Goal: Task Accomplishment & Management: Use online tool/utility

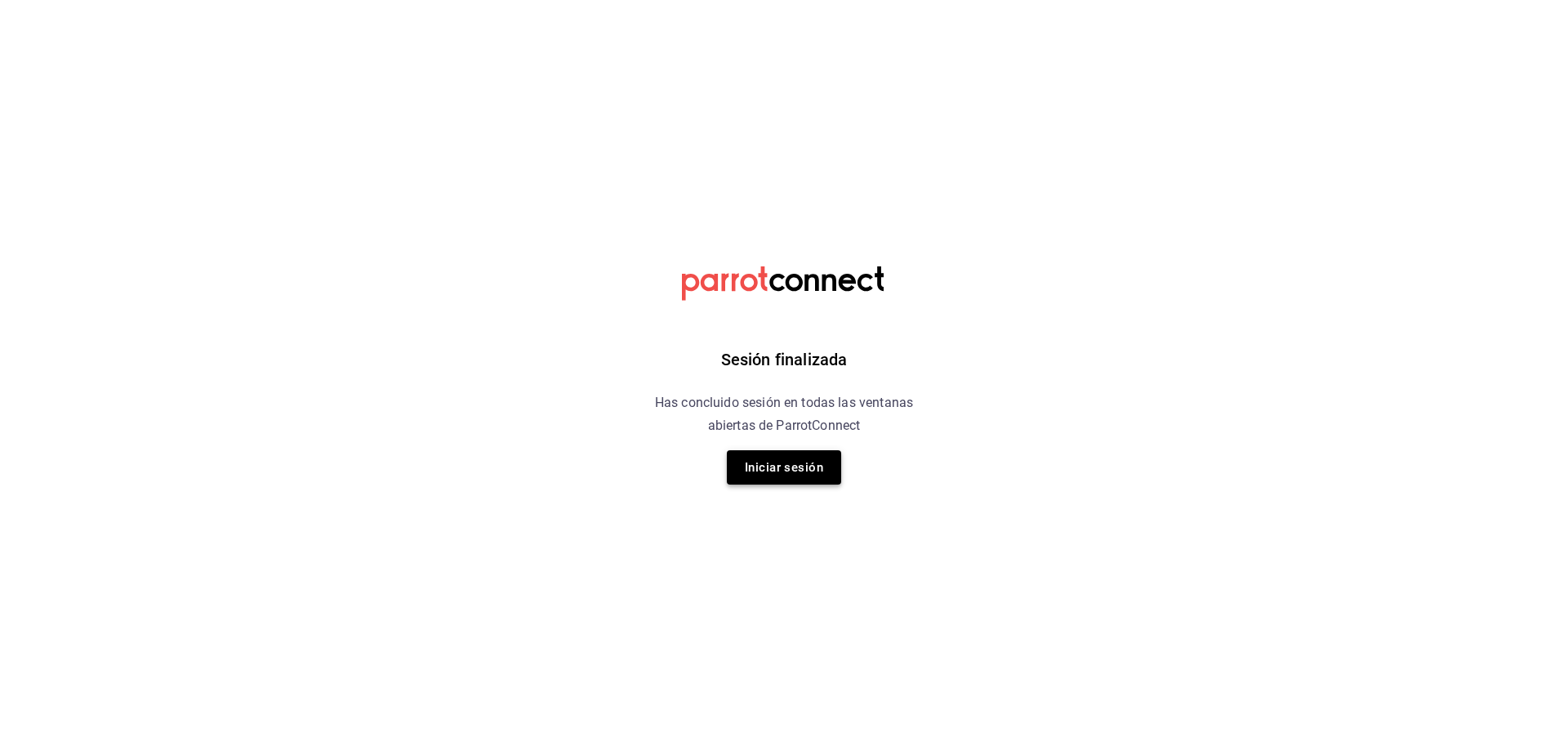
click at [787, 465] on button "Iniciar sesión" at bounding box center [784, 467] width 115 height 34
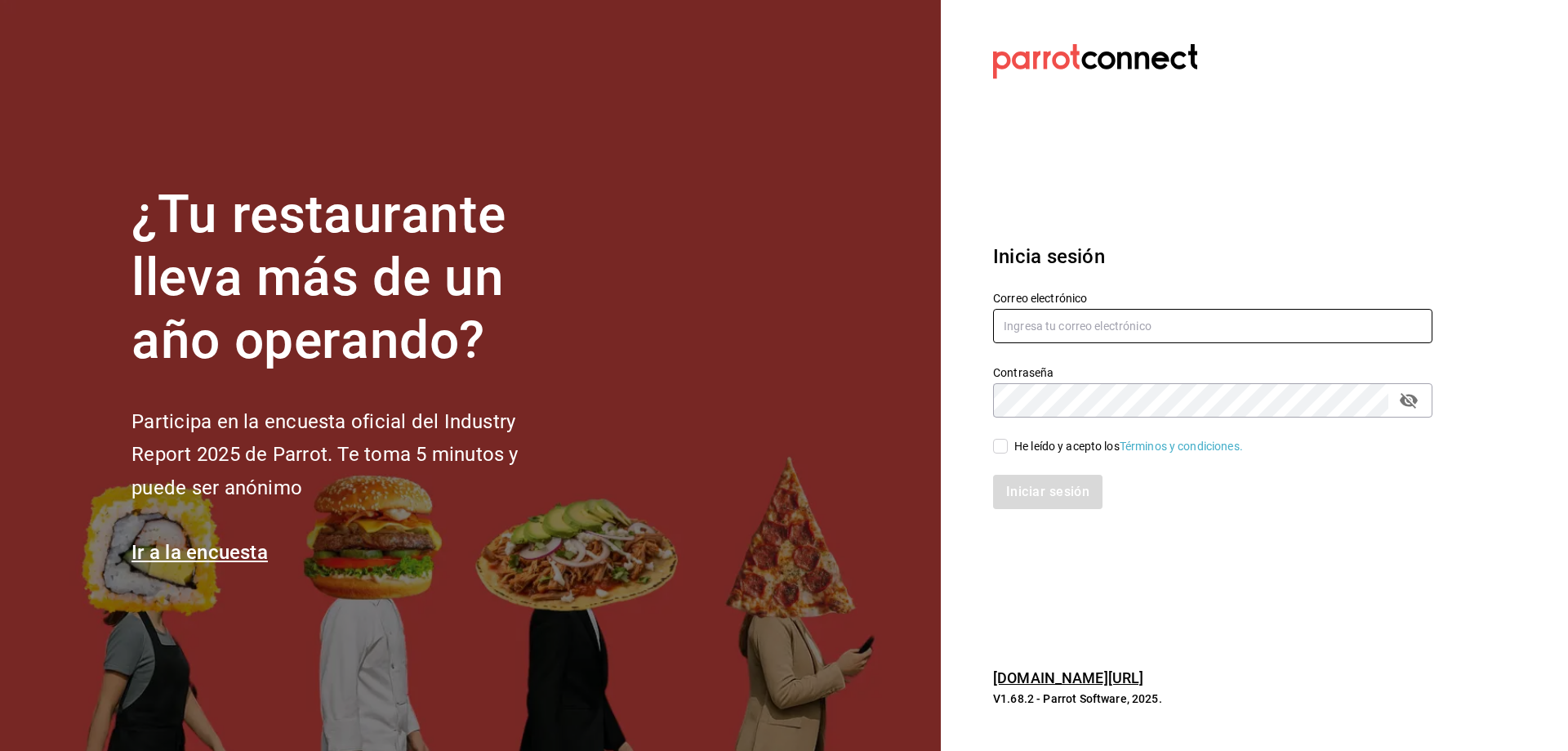
click at [1045, 329] on input "text" at bounding box center [1213, 325] width 440 height 34
type input "[EMAIL_ADDRESS][DOMAIN_NAME]"
click at [1007, 447] on input "He leído y acepto los Términos y condiciones." at bounding box center [1001, 446] width 15 height 15
checkbox input "true"
click at [1025, 484] on button "Iniciar sesión" at bounding box center [1048, 491] width 111 height 34
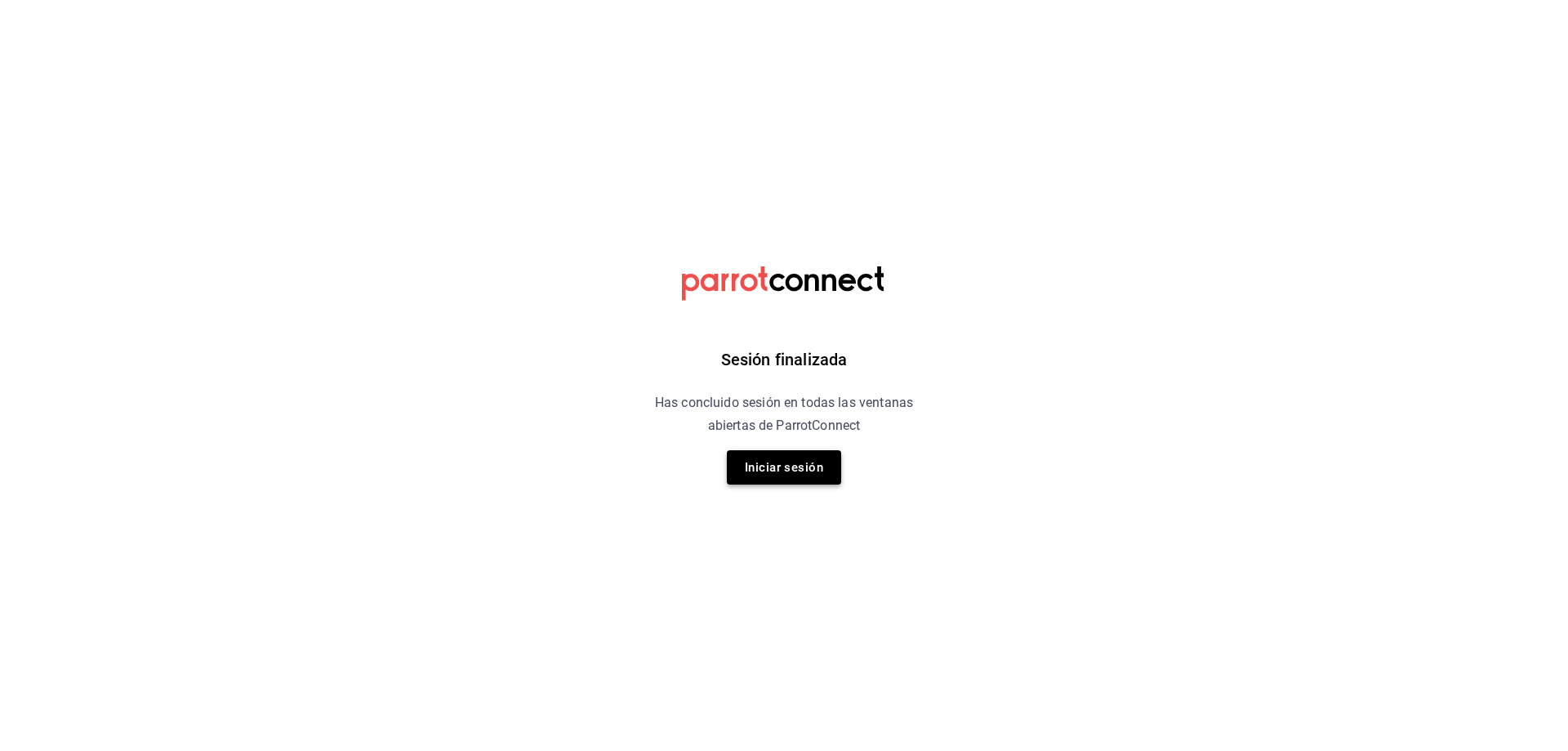
click at [796, 463] on button "Iniciar sesión" at bounding box center [784, 467] width 115 height 34
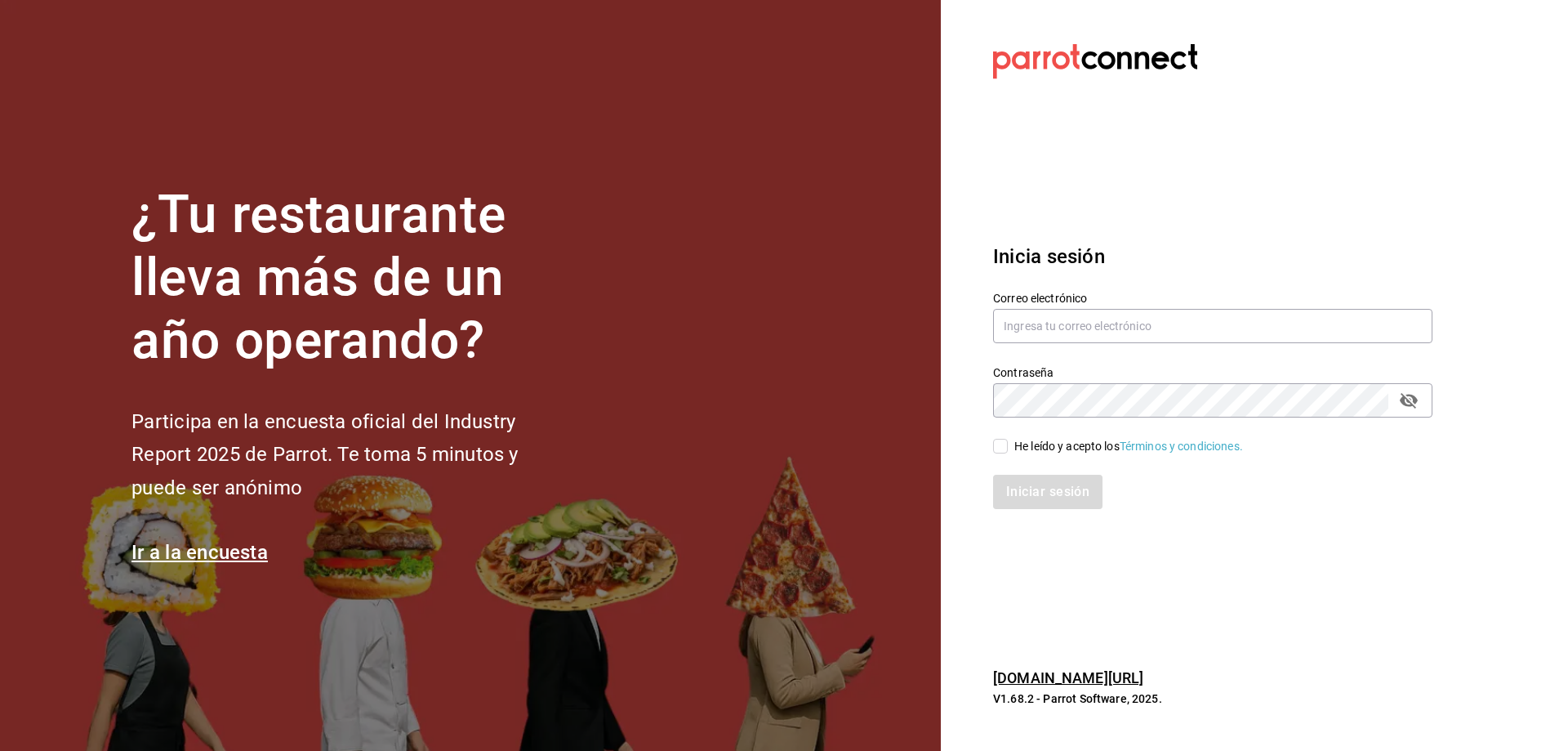
click at [1033, 305] on div "Correo electrónico" at bounding box center [1213, 318] width 440 height 55
click at [1035, 325] on input "text" at bounding box center [1213, 325] width 440 height 34
type input "oscar_ahuilar.93@hotmail.com"
click at [1007, 451] on input "He leído y acepto los Términos y condiciones." at bounding box center [1001, 446] width 15 height 15
checkbox input "true"
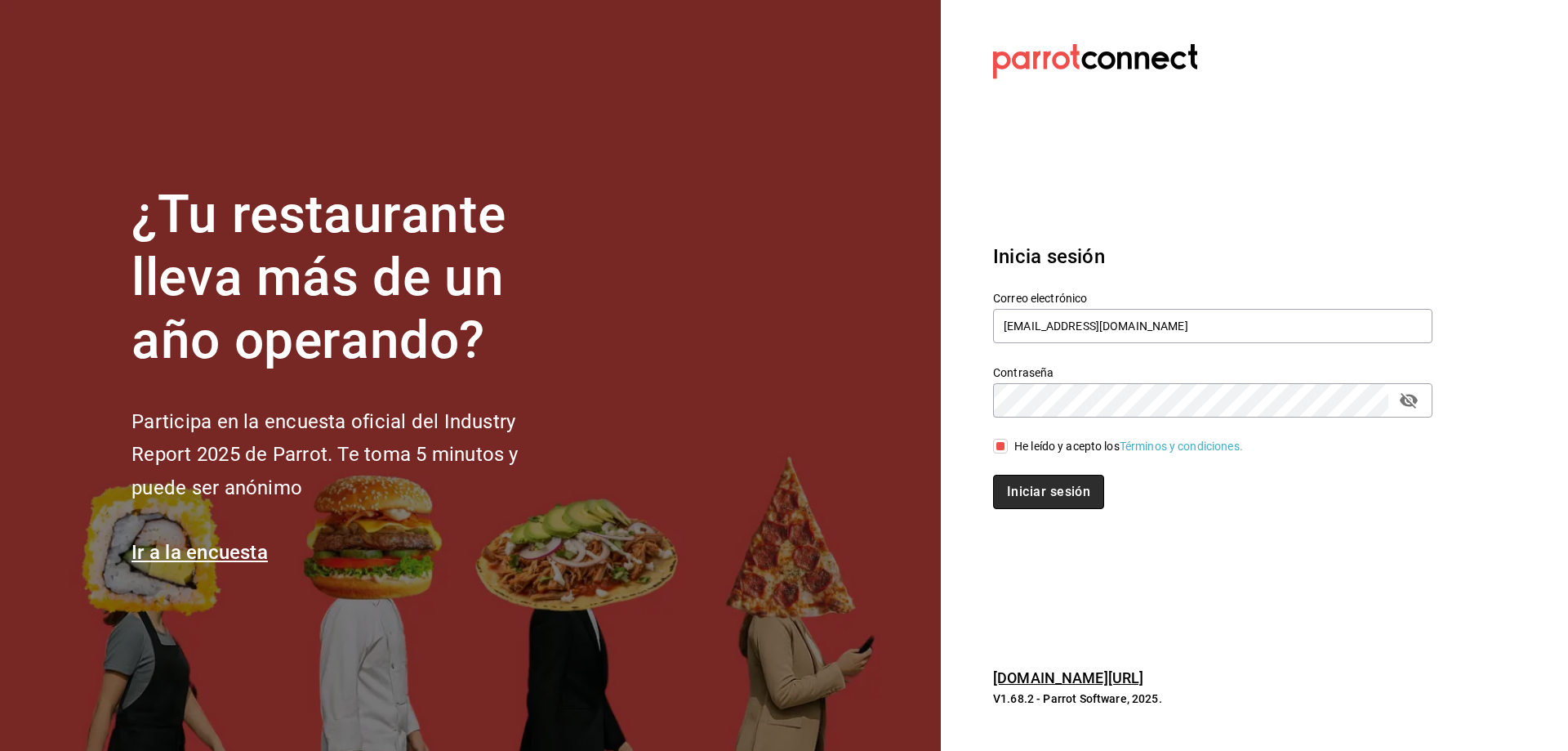
click at [1018, 492] on button "Iniciar sesión" at bounding box center [1048, 491] width 111 height 34
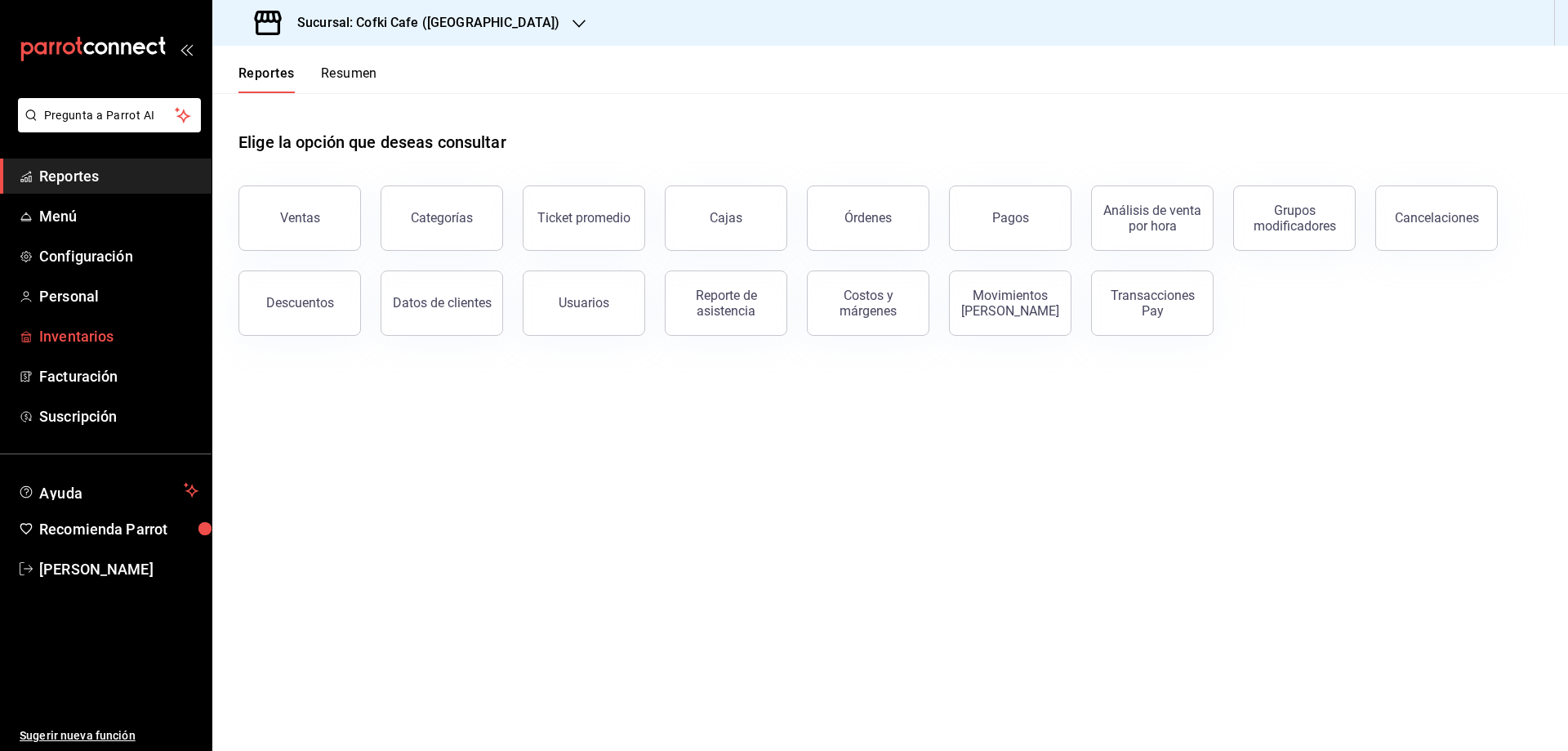
click at [128, 331] on span "Inventarios" at bounding box center [118, 336] width 159 height 22
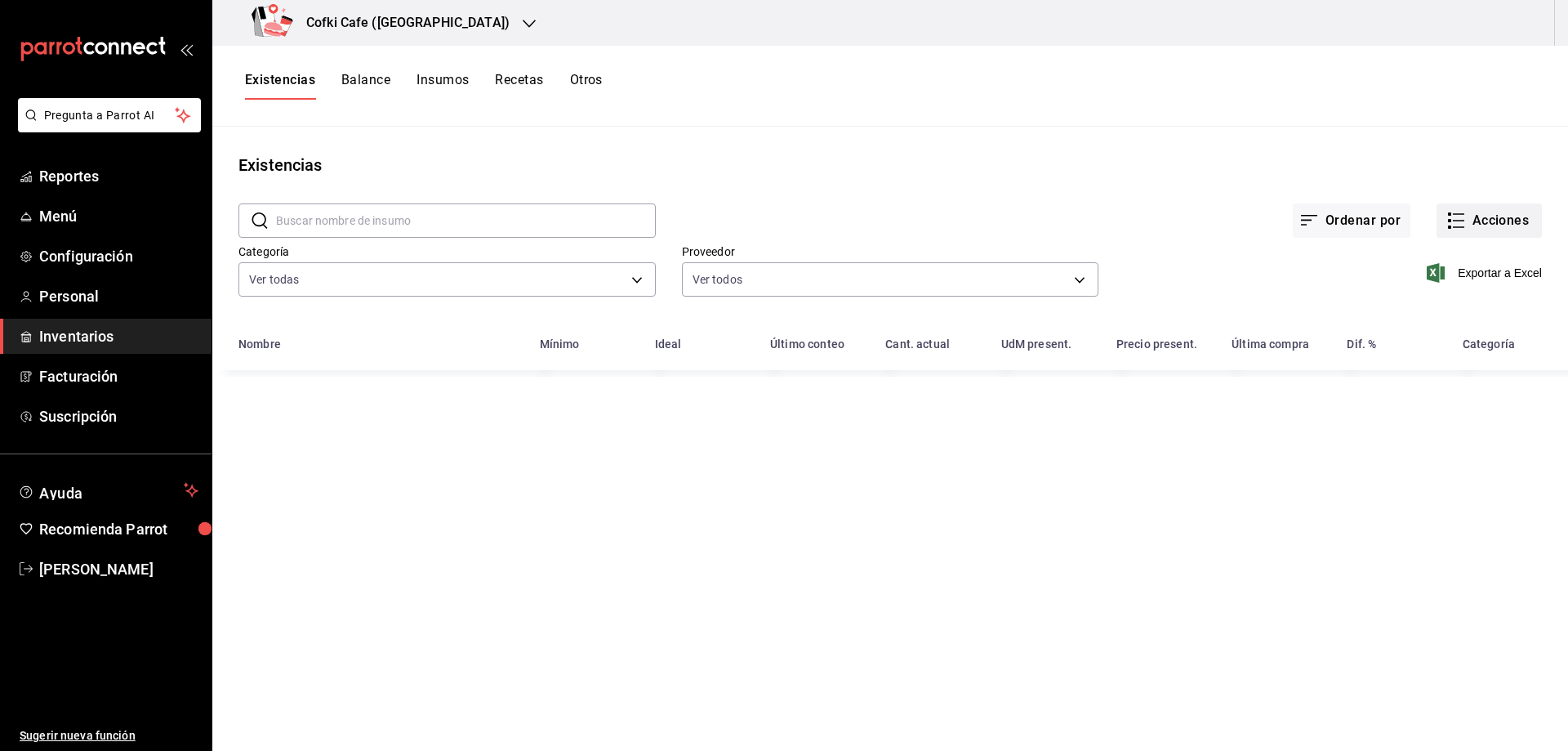
click at [1479, 214] on button "Acciones" at bounding box center [1489, 220] width 105 height 34
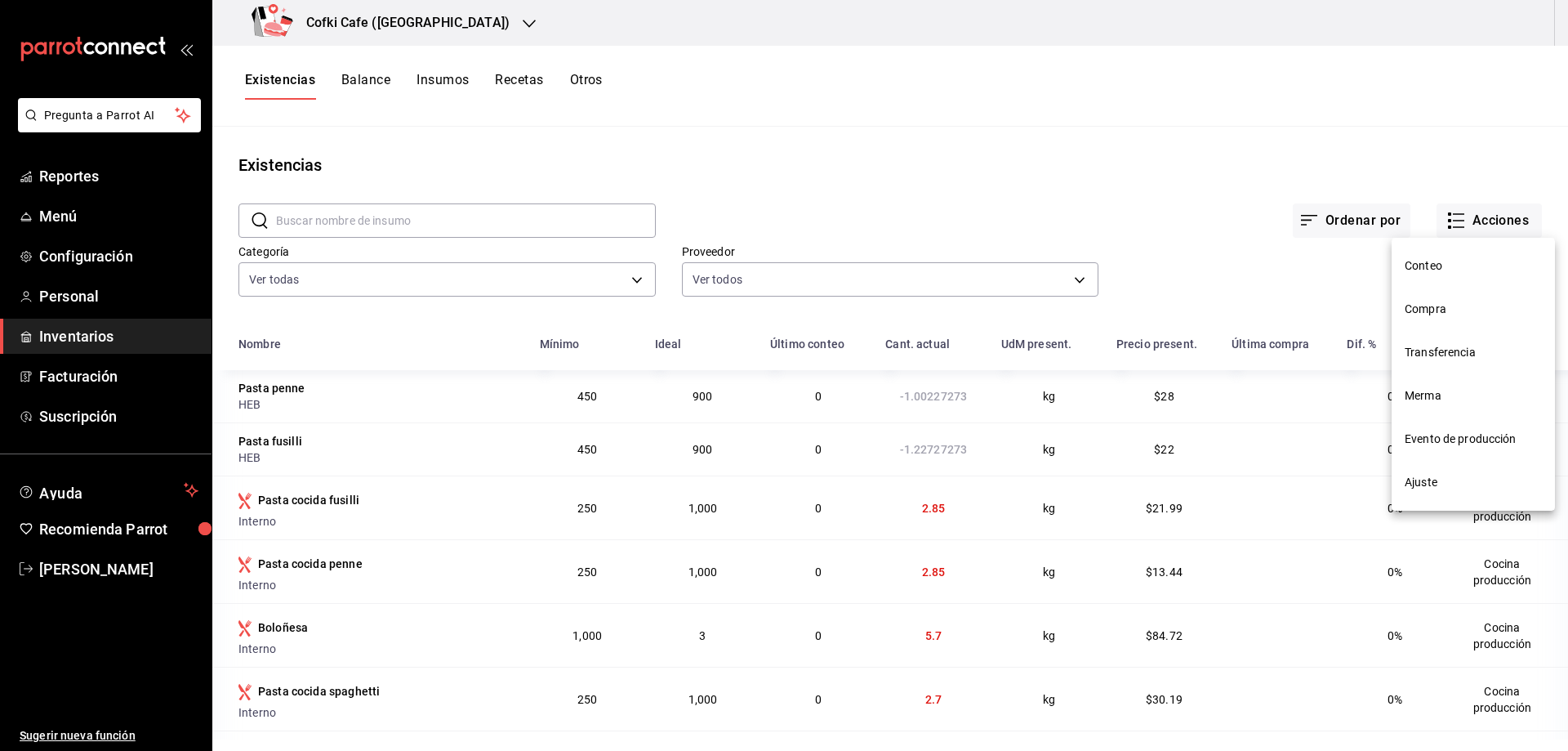
click at [1450, 268] on span "Conteo" at bounding box center [1473, 266] width 137 height 17
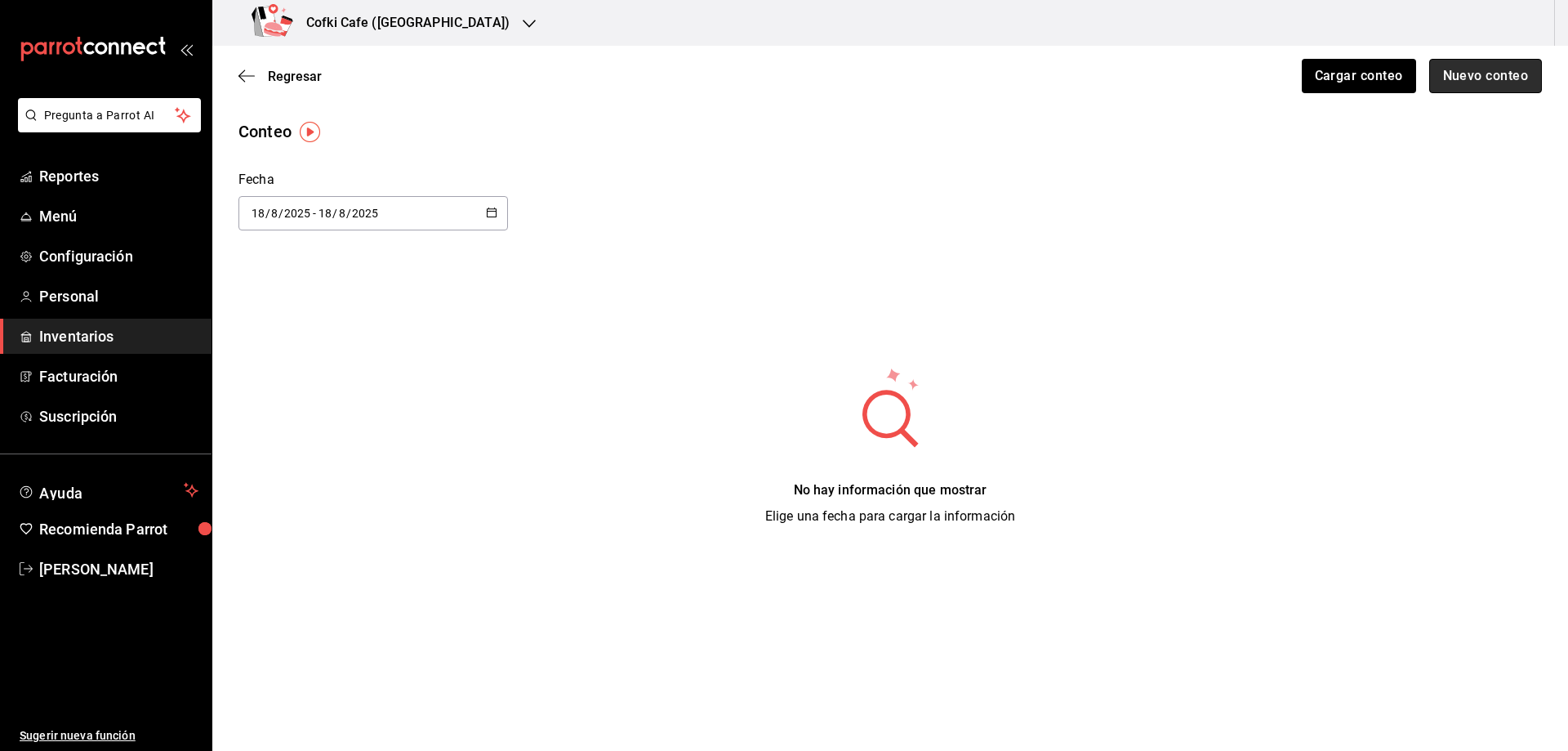
click at [1462, 88] on button "Nuevo conteo" at bounding box center [1486, 75] width 114 height 34
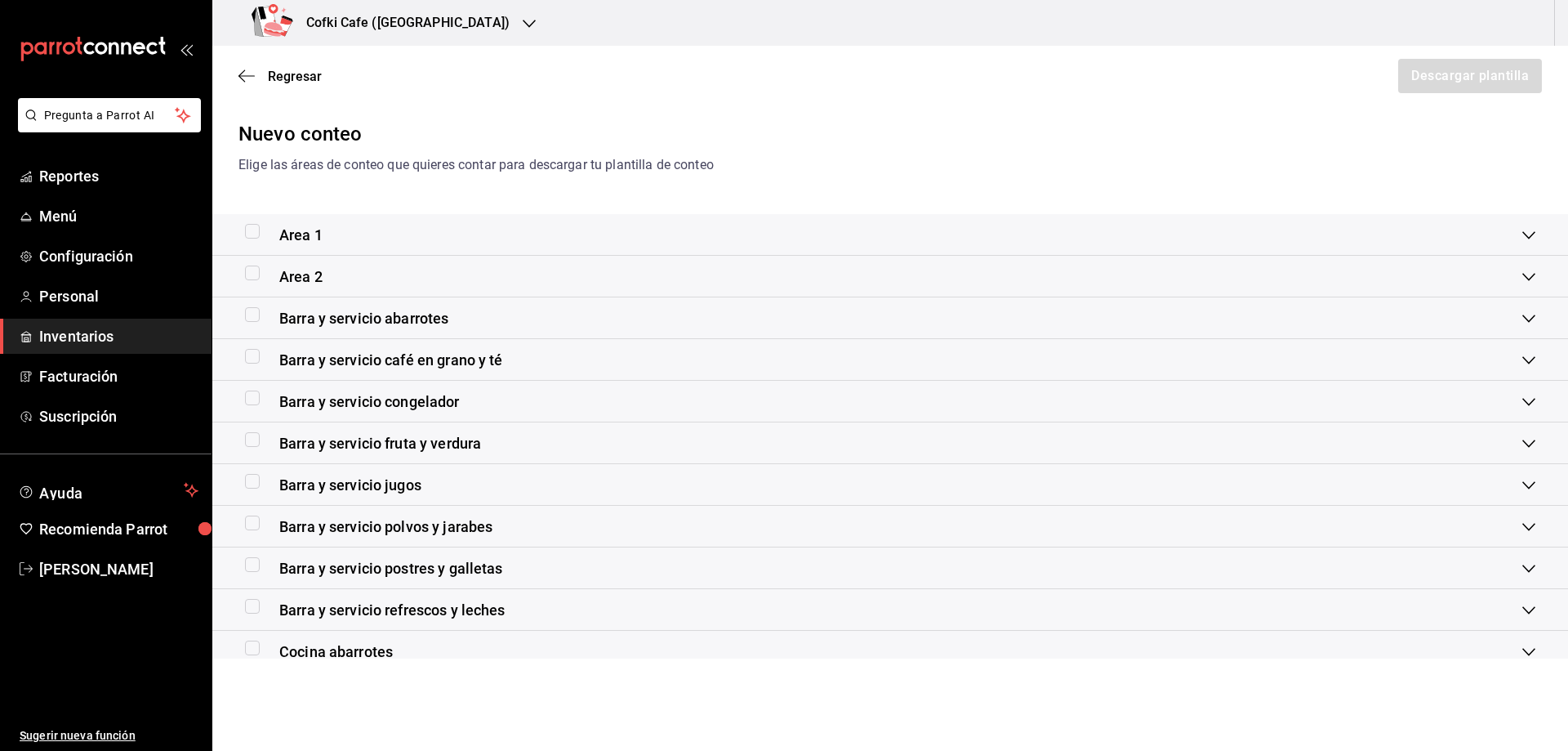
scroll to position [82, 0]
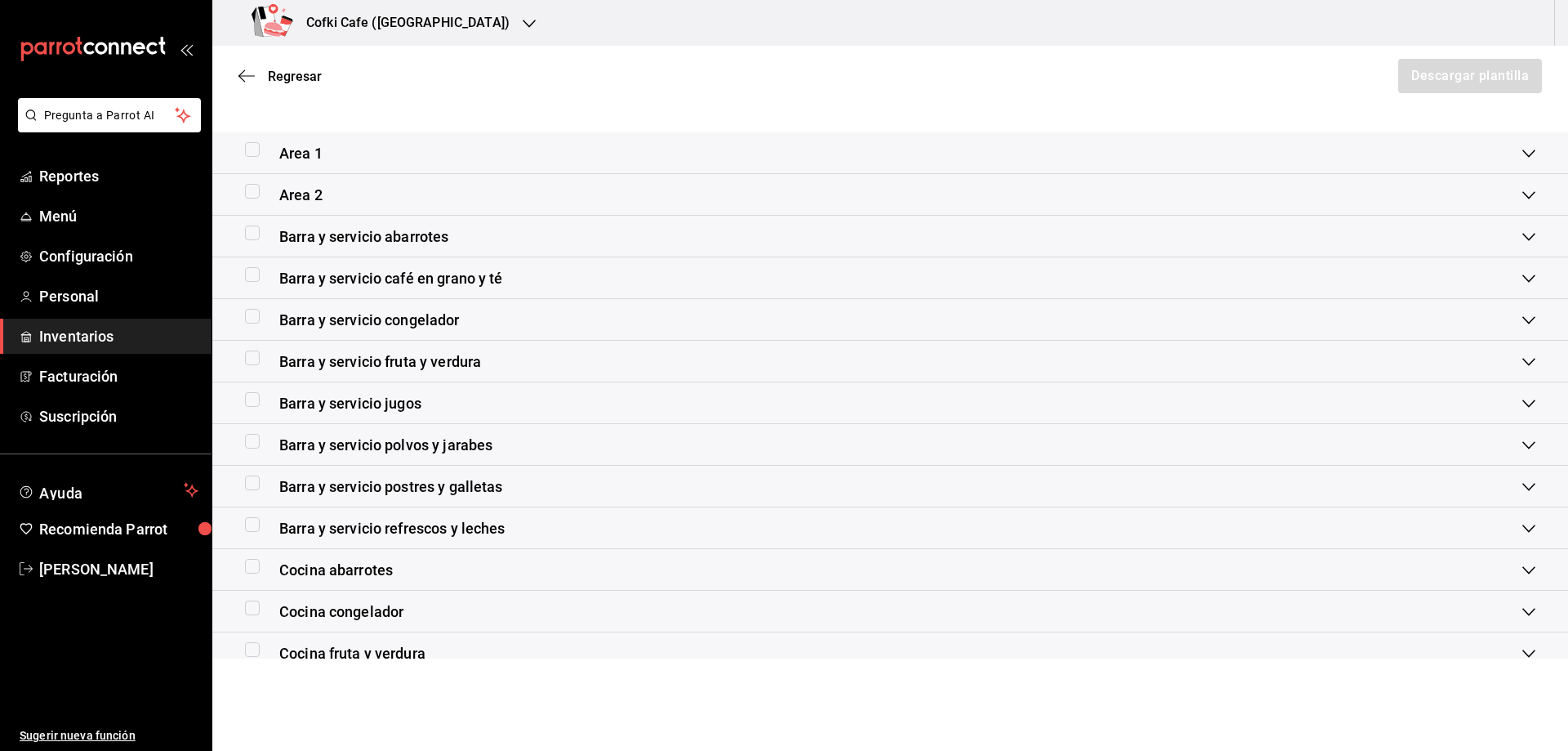
click at [490, 530] on span "Barra y servicio refrescos y leches" at bounding box center [392, 528] width 226 height 22
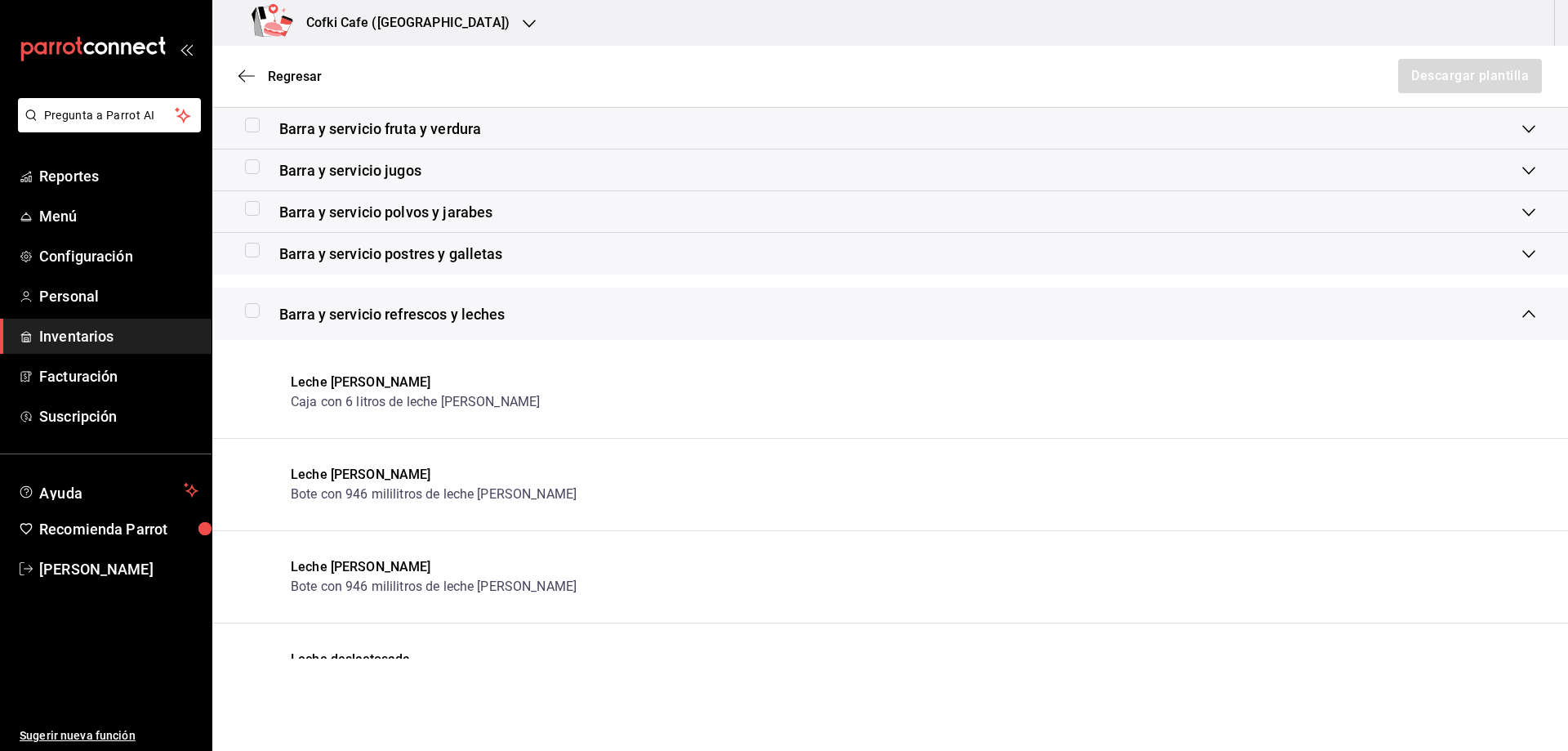
scroll to position [327, 0]
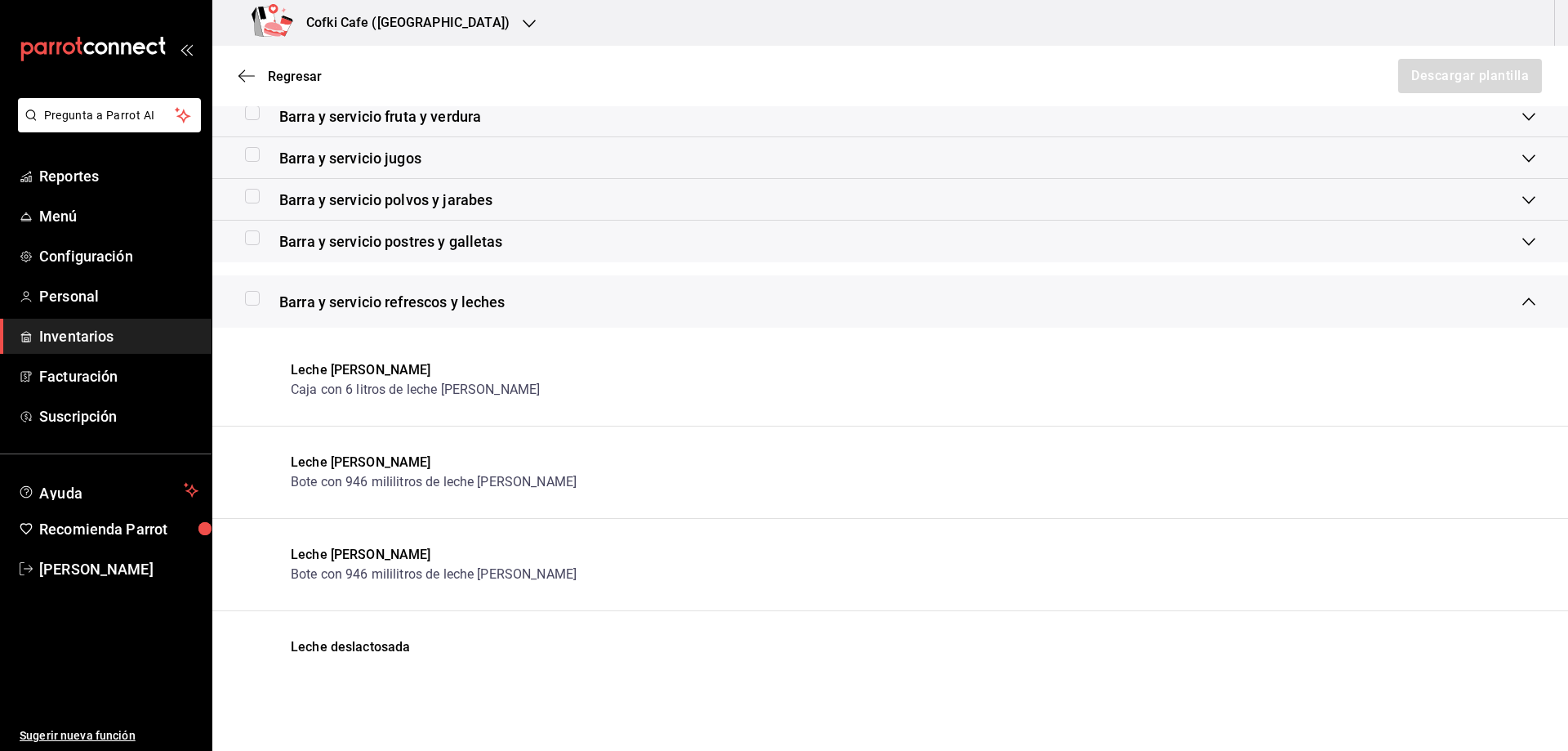
click at [249, 302] on input "checkbox" at bounding box center [252, 298] width 15 height 15
checkbox input "true"
click at [1411, 80] on button "Descargar plantilla" at bounding box center [1469, 75] width 145 height 34
click at [274, 78] on span "Regresar" at bounding box center [295, 76] width 54 height 16
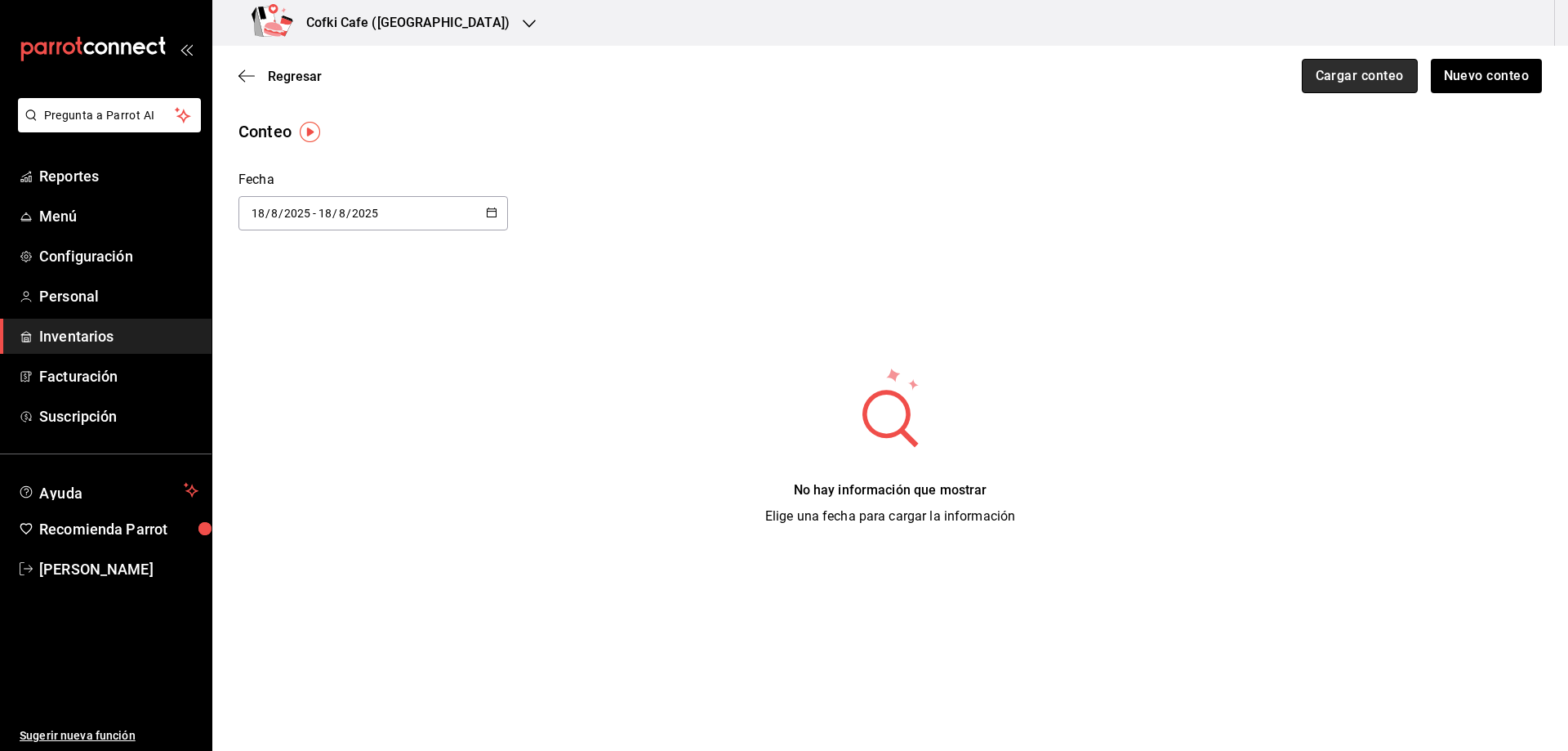
click at [1372, 83] on button "Cargar conteo" at bounding box center [1360, 75] width 116 height 34
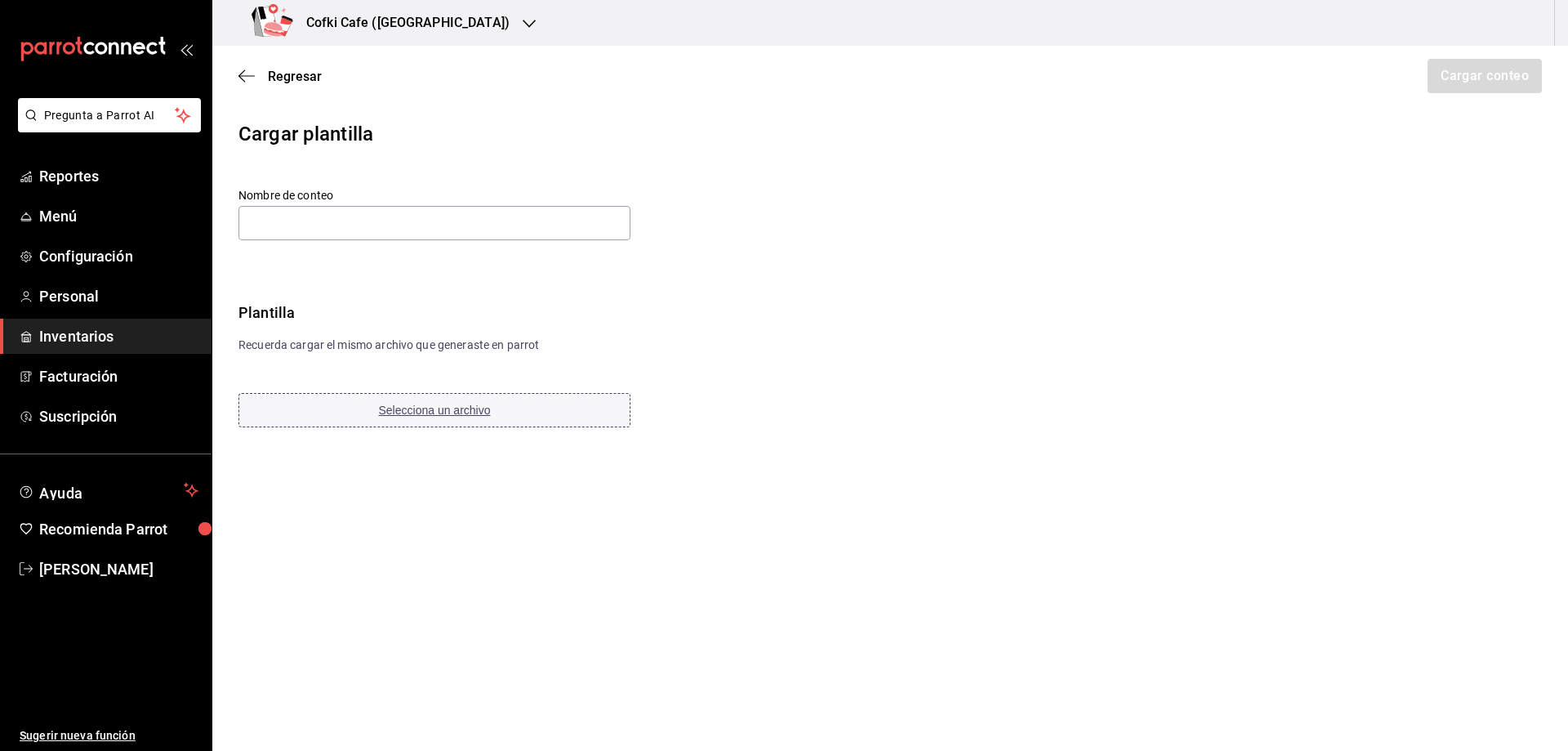
click at [411, 406] on span "Selecciona un archivo" at bounding box center [435, 410] width 112 height 13
click at [445, 231] on input "text" at bounding box center [434, 223] width 392 height 34
paste input "Barra y servicio Refrescos y leche 18 08 25"
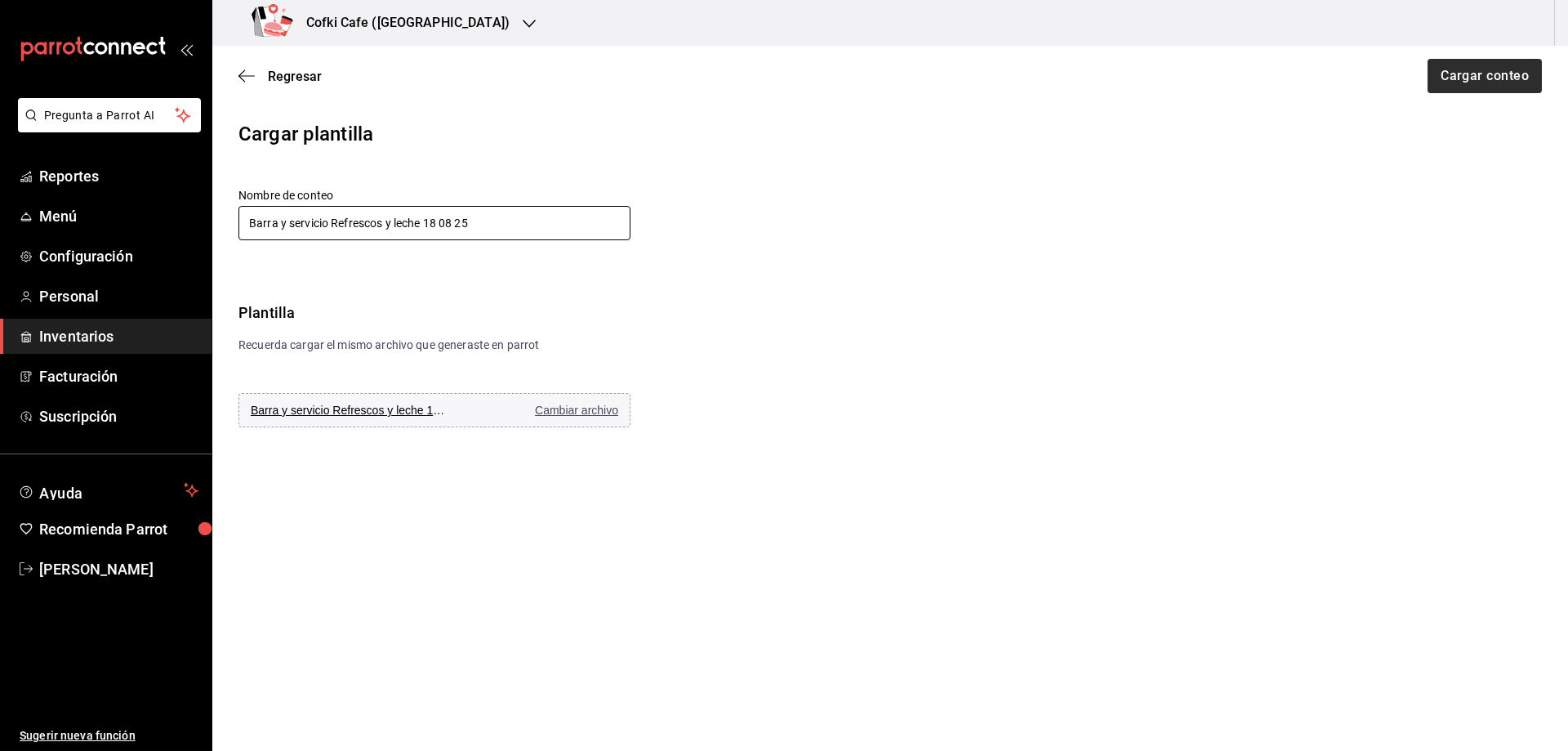
type input "Barra y servicio Refrescos y leche 18 08 25"
click at [1452, 68] on button "Cargar conteo" at bounding box center [1484, 75] width 116 height 34
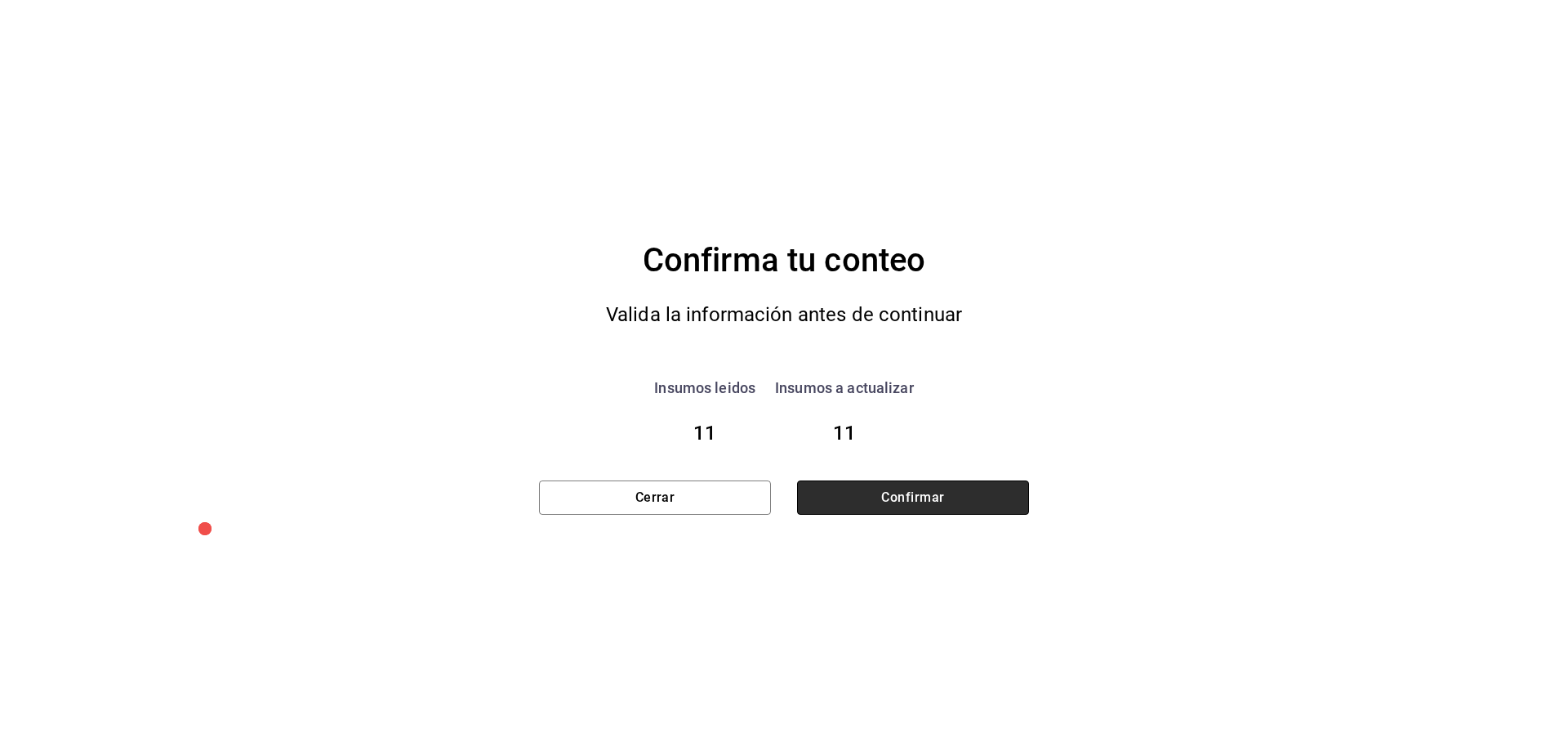
click at [908, 485] on button "Confirmar" at bounding box center [913, 498] width 232 height 34
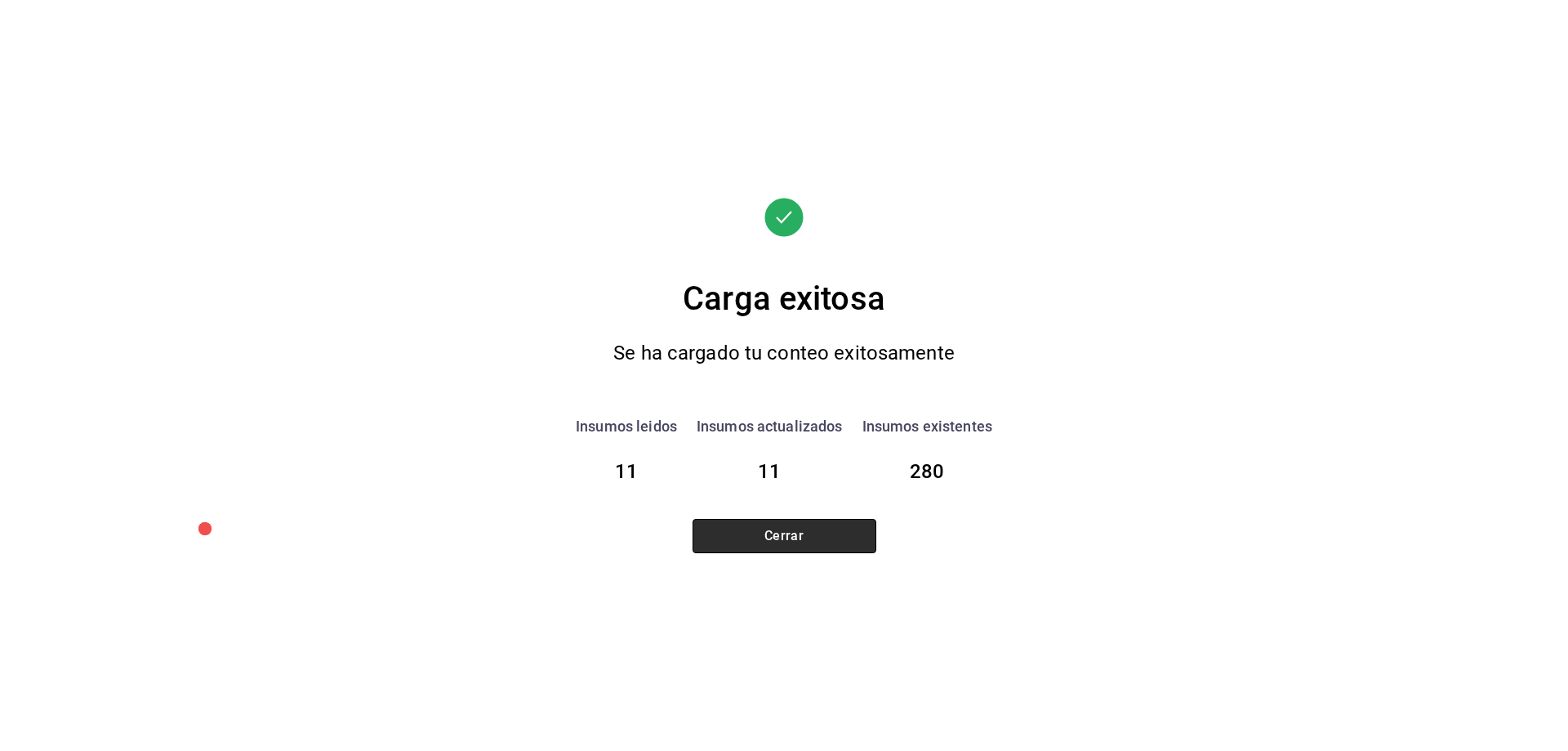
click at [812, 541] on button "Cerrar" at bounding box center [784, 536] width 184 height 34
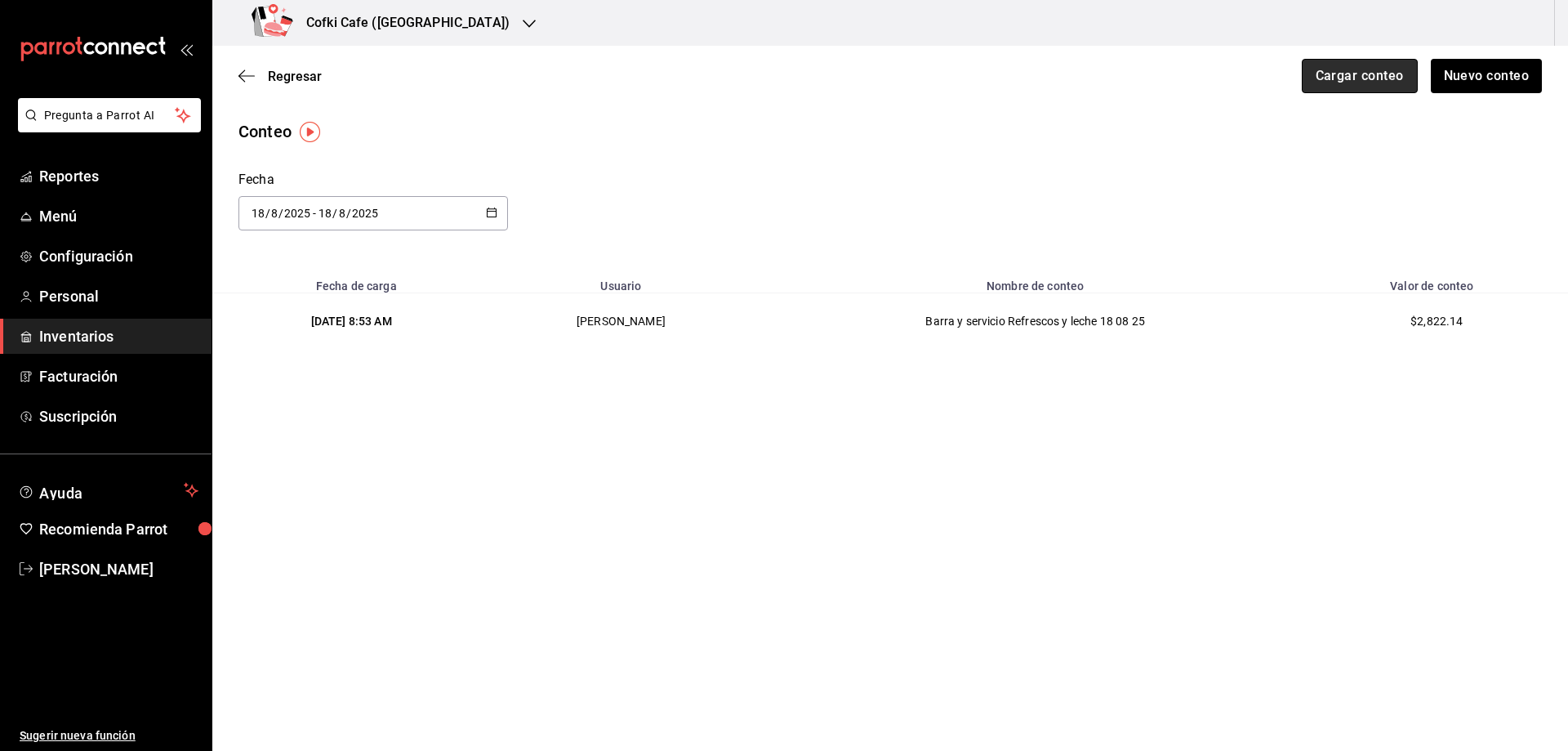
click at [1394, 70] on button "Cargar conteo" at bounding box center [1360, 75] width 116 height 34
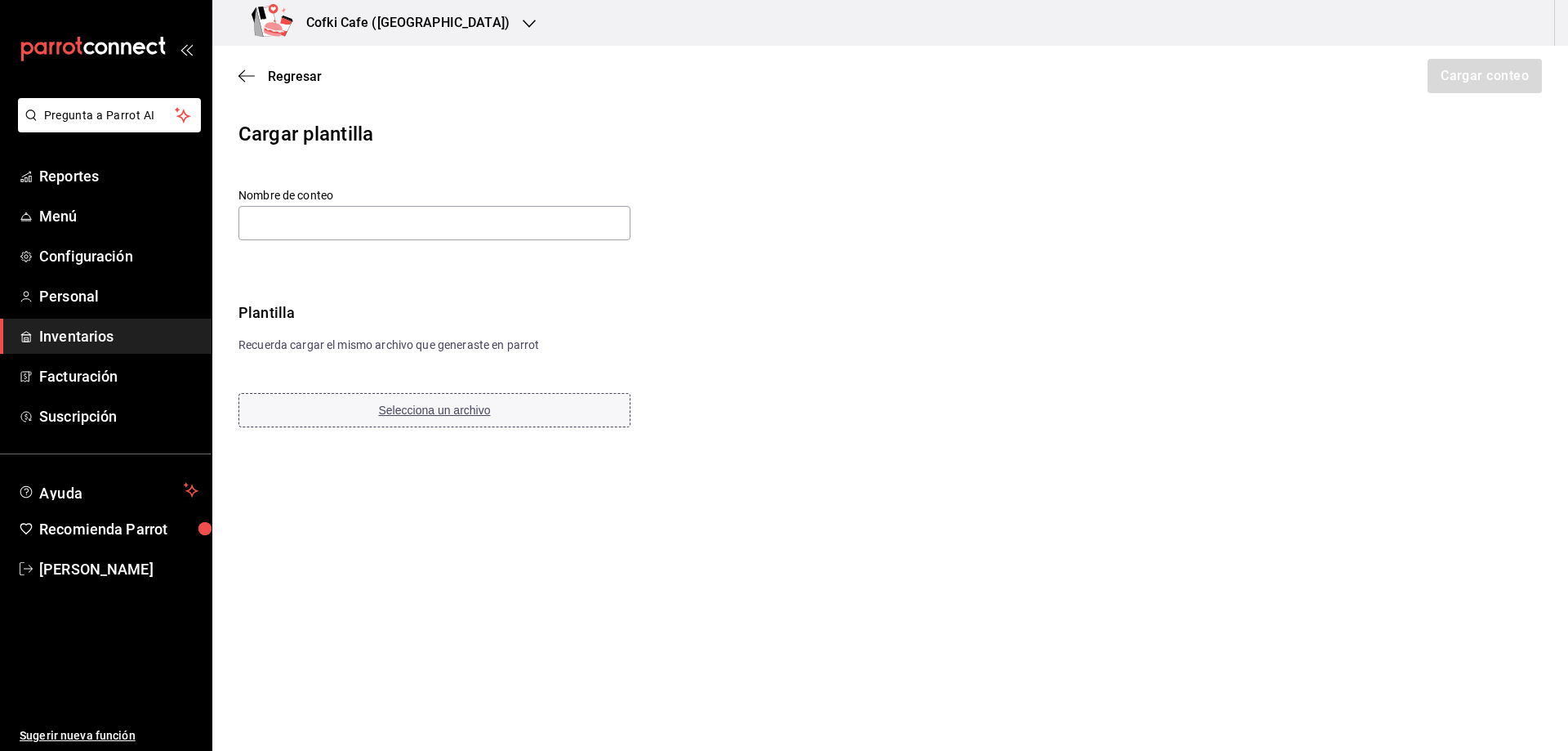
click at [445, 407] on span "Selecciona un archivo" at bounding box center [435, 410] width 112 height 13
click at [458, 229] on input "text" at bounding box center [434, 223] width 392 height 34
paste input "Barra y servicio postres y galletas 18 08 25"
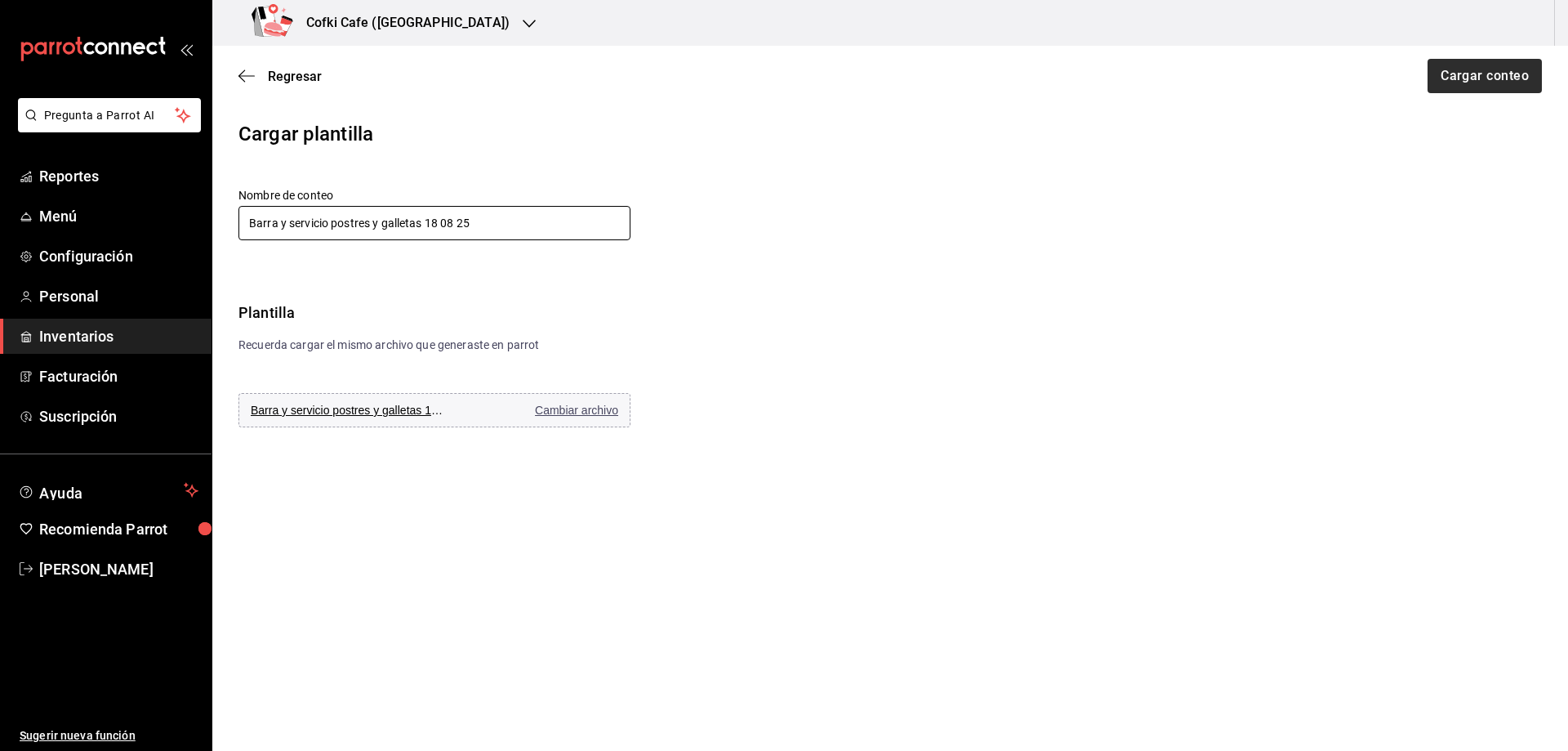
type input "Barra y servicio postres y galletas 18 08 25"
click at [1449, 86] on button "Cargar conteo" at bounding box center [1484, 75] width 116 height 34
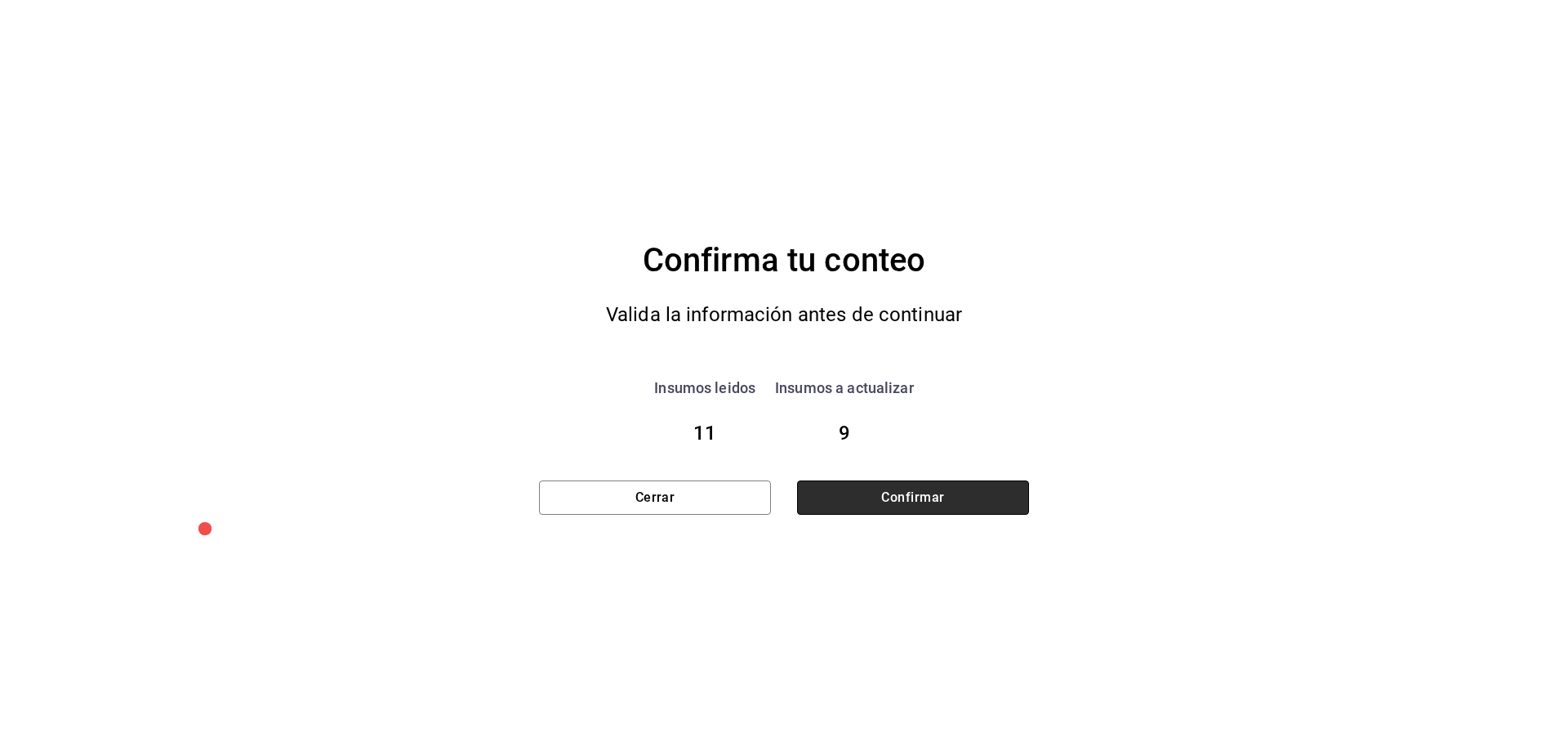
click at [865, 497] on button "Confirmar" at bounding box center [913, 498] width 232 height 34
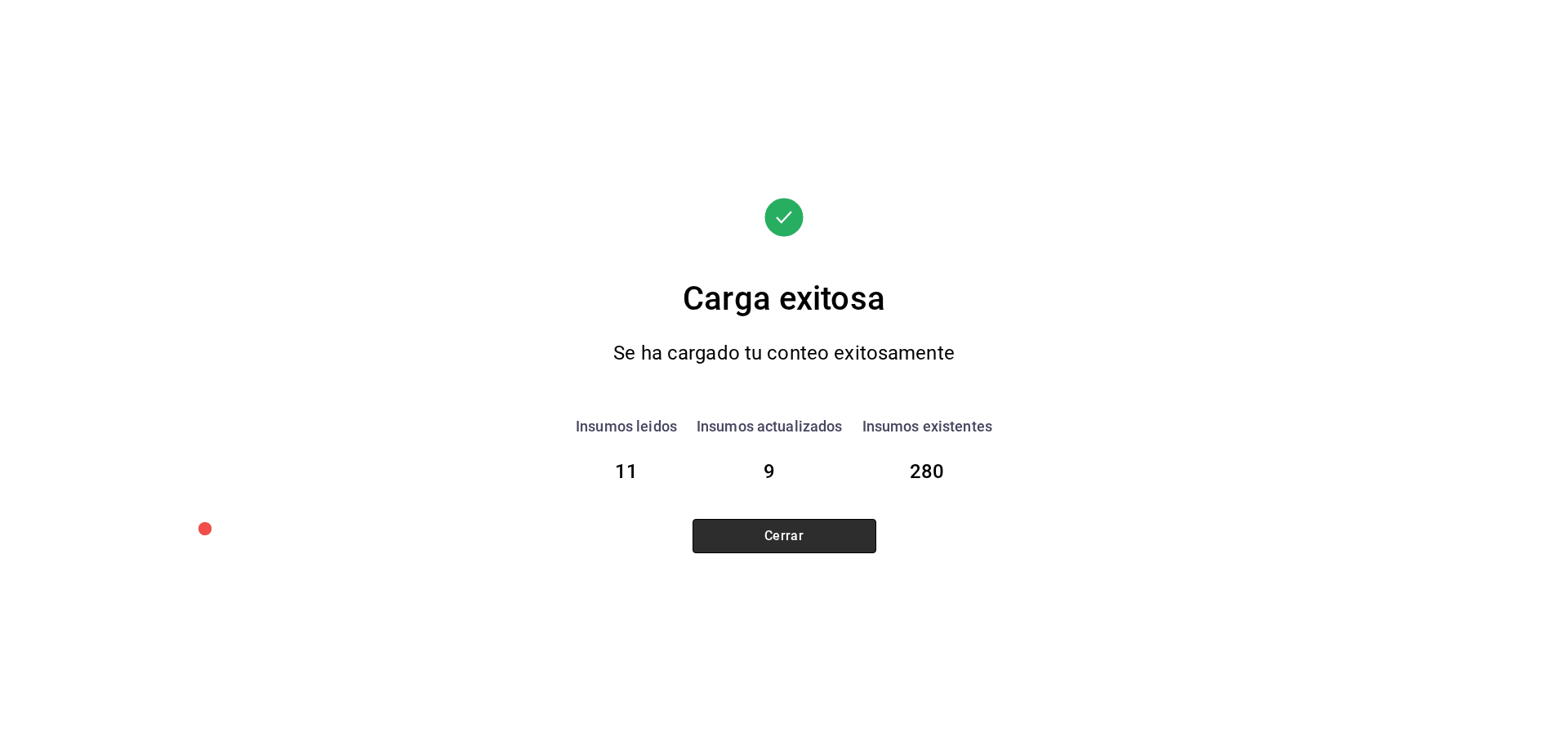
click at [821, 528] on button "Cerrar" at bounding box center [784, 536] width 184 height 34
